Goal: Transaction & Acquisition: Purchase product/service

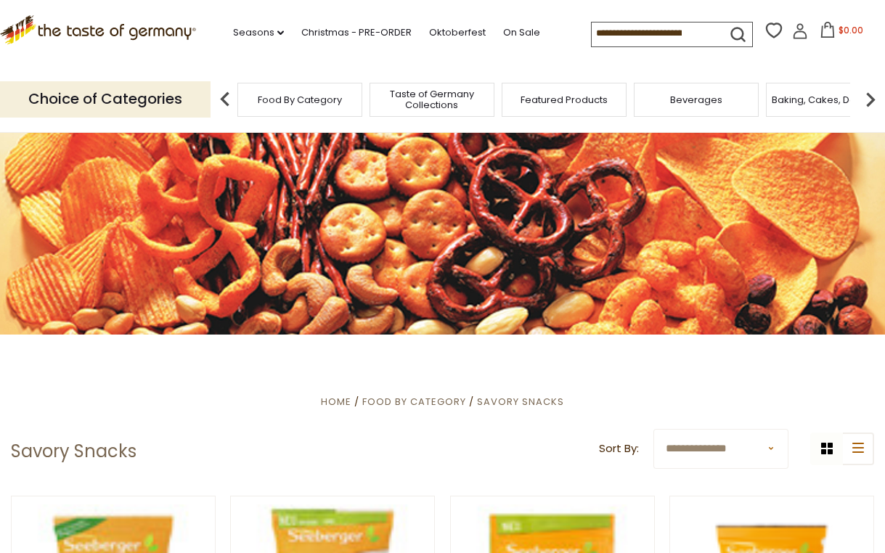
click at [796, 37] on icon at bounding box center [800, 31] width 16 height 16
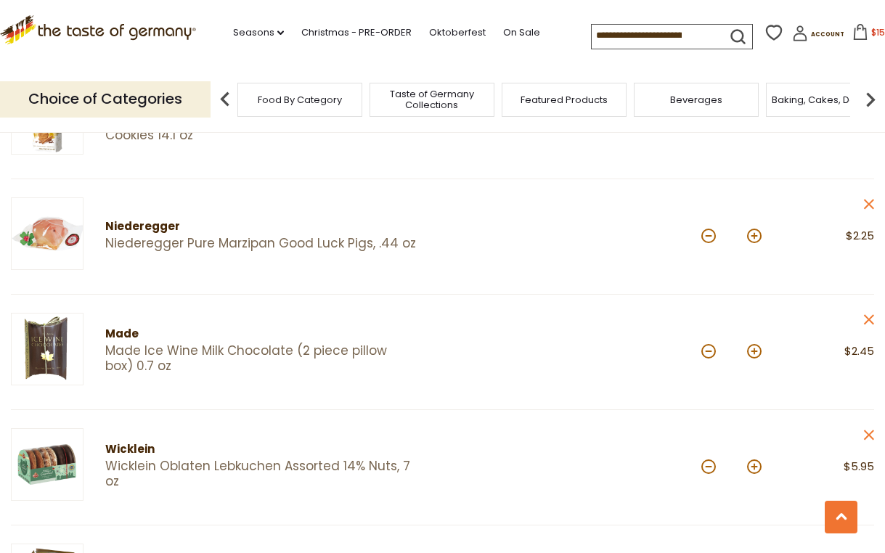
scroll to position [1887, 0]
